Goal: Information Seeking & Learning: Learn about a topic

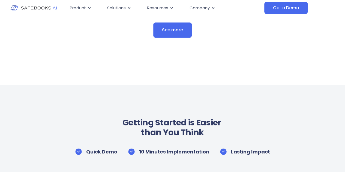
scroll to position [1383, 0]
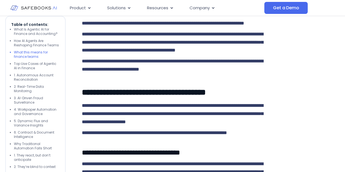
scroll to position [843, 0]
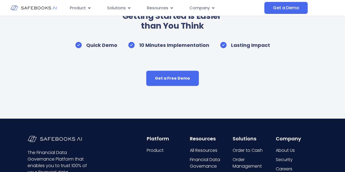
scroll to position [3179, 0]
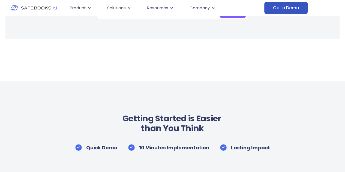
click at [288, 9] on span "Get a Demo" at bounding box center [286, 7] width 26 height 5
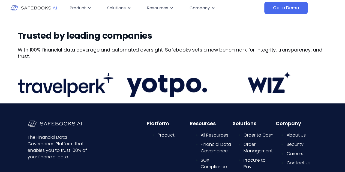
scroll to position [204, 0]
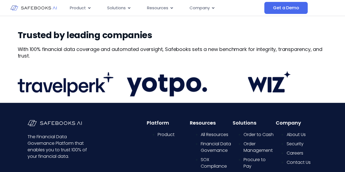
click at [45, 7] on img at bounding box center [33, 7] width 46 height 13
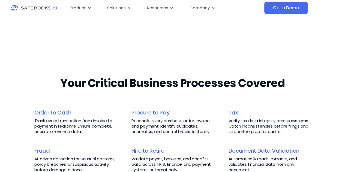
scroll to position [176, 0]
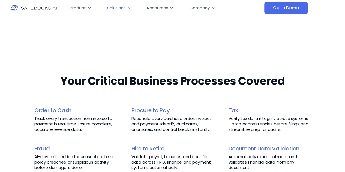
click at [0, 0] on icon "Menu" at bounding box center [0, 0] width 0 height 0
